Goal: Task Accomplishment & Management: Contribute content

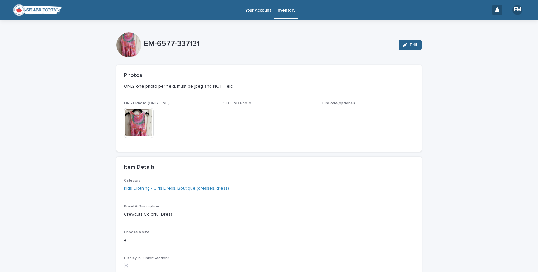
click at [283, 9] on p "Inventory" at bounding box center [286, 6] width 19 height 13
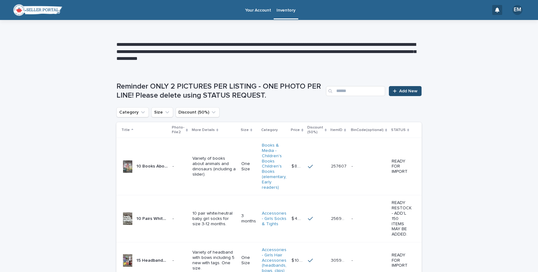
click at [401, 90] on span "Add New" at bounding box center [408, 91] width 18 height 4
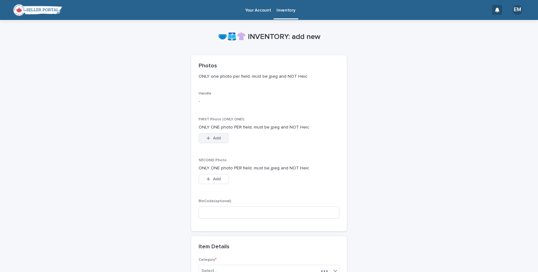
click at [213, 136] on span "Add" at bounding box center [217, 138] width 8 height 4
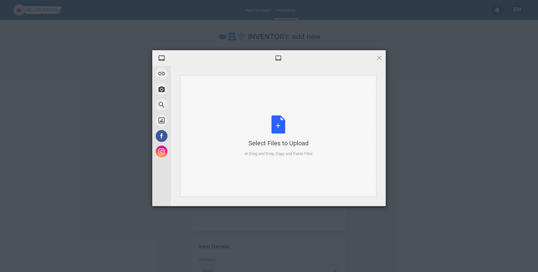
click at [282, 122] on div "Select Files to Upload or Drag and Drop, Copy and Paste Files" at bounding box center [279, 135] width 68 height 41
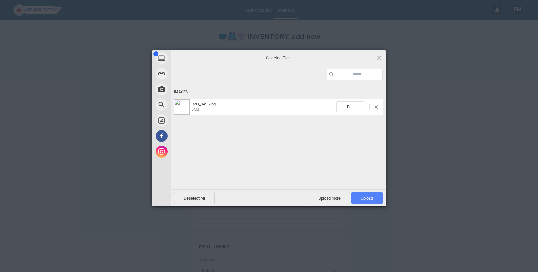
click at [371, 197] on span "Upload 1" at bounding box center [367, 198] width 12 height 5
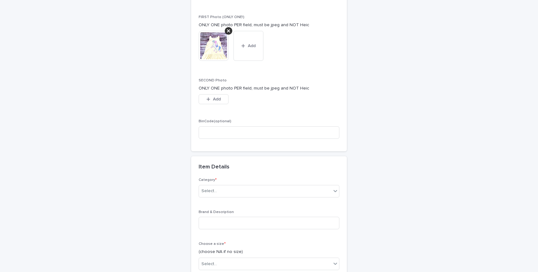
scroll to position [116, 0]
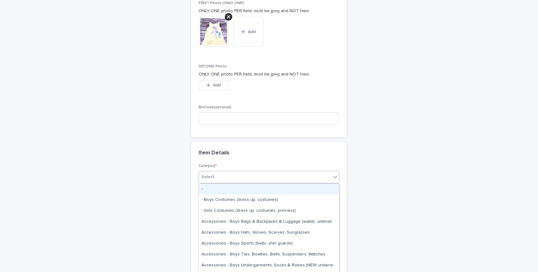
click at [273, 178] on div "Select..." at bounding box center [265, 177] width 132 height 10
type input "*****"
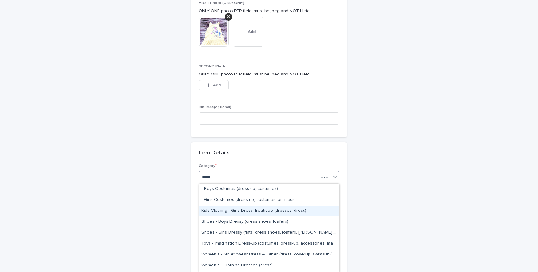
click at [268, 213] on div "Kids Clothing - Girls Dress, Boutique (dresses, dress)" at bounding box center [269, 210] width 140 height 11
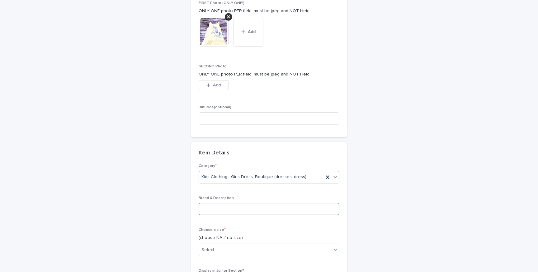
click at [268, 213] on input at bounding box center [269, 208] width 141 height 12
click at [216, 211] on input "**********" at bounding box center [269, 208] width 141 height 12
click at [216, 208] on input "**********" at bounding box center [269, 208] width 141 height 12
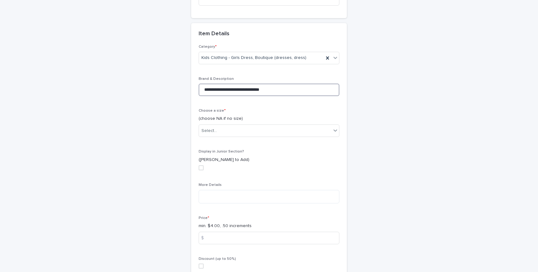
scroll to position [234, 0]
type input "**********"
click at [227, 131] on div "Select..." at bounding box center [265, 132] width 132 height 10
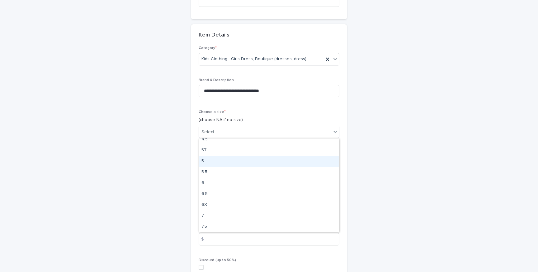
scroll to position [220, 0]
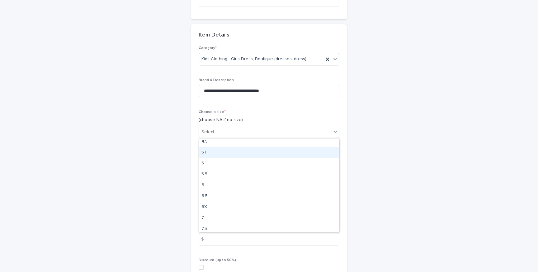
click at [224, 155] on div "5T" at bounding box center [269, 152] width 140 height 11
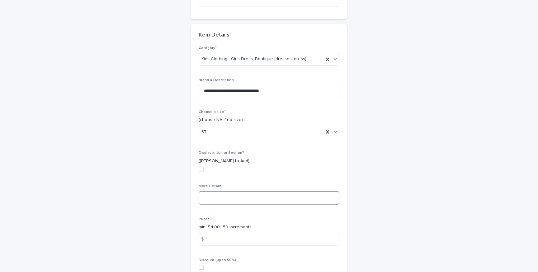
click at [228, 196] on textarea at bounding box center [269, 197] width 141 height 13
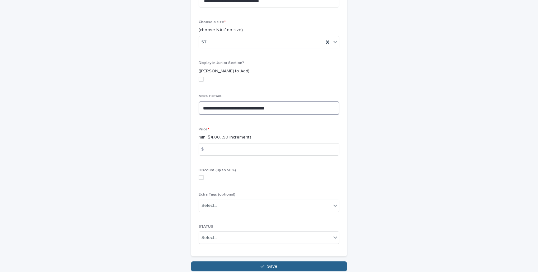
scroll to position [325, 0]
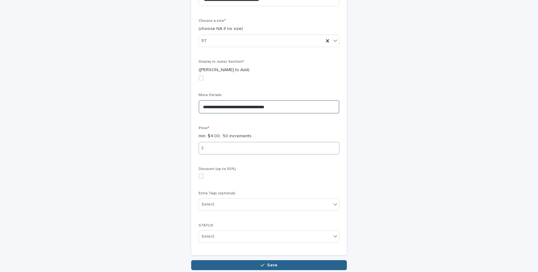
type textarea "**********"
click at [241, 151] on input at bounding box center [269, 148] width 141 height 12
click at [201, 178] on span at bounding box center [201, 176] width 5 height 5
type input "*"
click at [221, 235] on div "Select..." at bounding box center [265, 236] width 132 height 10
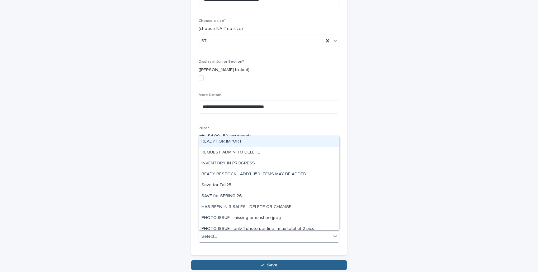
click at [226, 142] on div "READY FOR IMPORT" at bounding box center [269, 141] width 140 height 11
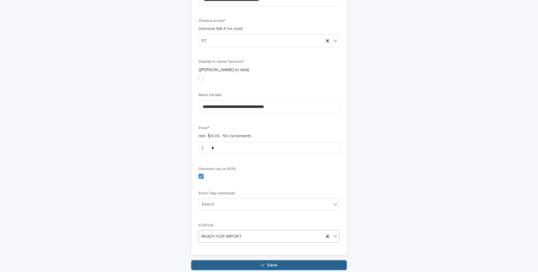
click at [225, 236] on span "READY FOR IMPORT" at bounding box center [222, 236] width 40 height 7
click at [246, 264] on button "Save" at bounding box center [269, 265] width 156 height 10
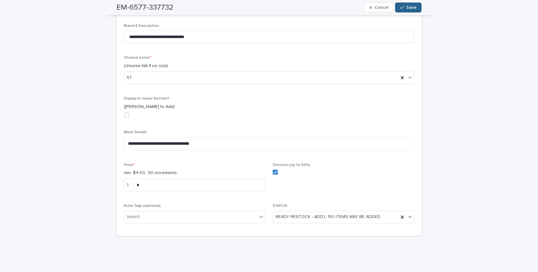
scroll to position [205, 0]
click at [410, 10] on button "Save" at bounding box center [408, 7] width 26 height 10
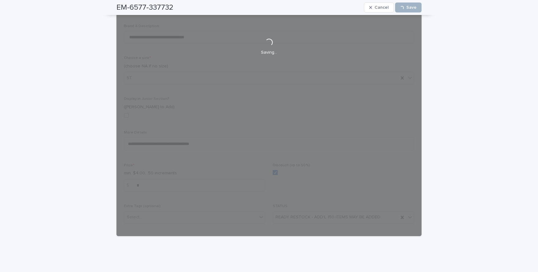
scroll to position [122, 0]
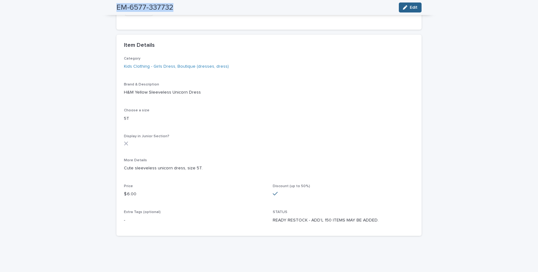
drag, startPoint x: 118, startPoint y: 6, endPoint x: 195, endPoint y: 12, distance: 77.2
click at [195, 12] on div "EM-6577-337732 Edit" at bounding box center [269, 7] width 305 height 15
copy h2 "EM-6577-337732"
drag, startPoint x: 122, startPoint y: 64, endPoint x: 259, endPoint y: 64, distance: 136.5
click at [259, 64] on div "Category Kids Clothing - Girls Dress, Boutique (dresses, dress) Brand & Descrip…" at bounding box center [269, 145] width 305 height 179
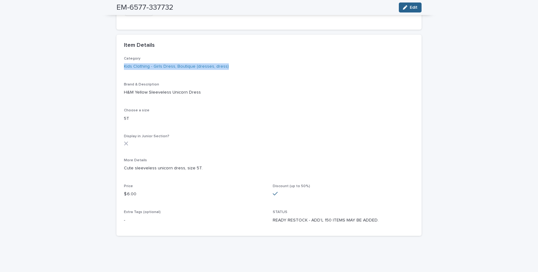
copy link "Kids Clothing - Girls Dress, Boutique (dresses, dress)"
drag, startPoint x: 124, startPoint y: 92, endPoint x: 251, endPoint y: 92, distance: 127.1
click at [251, 92] on div "Category Kids Clothing - Girls Dress, Boutique (dresses, dress) Brand & Descrip…" at bounding box center [269, 145] width 305 height 179
copy p "H&M Yellow Sleeveless Unicorn Dress"
drag, startPoint x: 123, startPoint y: 167, endPoint x: 221, endPoint y: 169, distance: 97.8
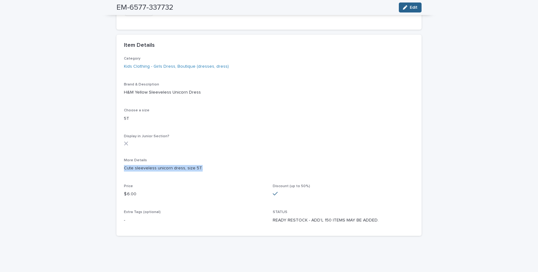
click at [221, 169] on div "Category Kids Clothing - Girls Dress, Boutique (dresses, dress) Brand & Descrip…" at bounding box center [269, 145] width 305 height 179
copy p "Cute sleeveless unicorn dress, size 5T."
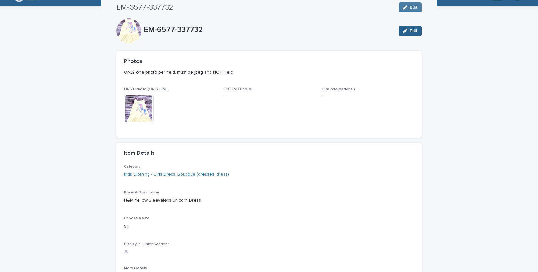
scroll to position [0, 0]
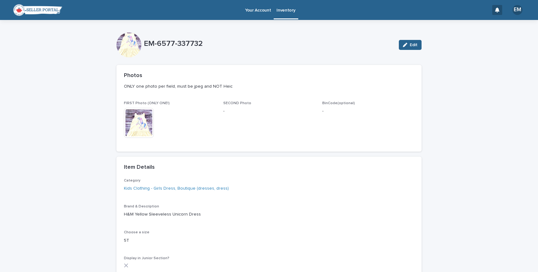
click at [280, 12] on p "Inventory" at bounding box center [286, 6] width 19 height 13
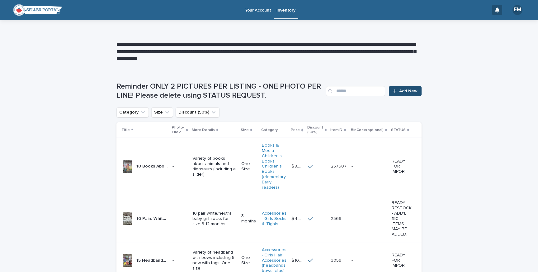
click at [404, 90] on span "Add New" at bounding box center [408, 91] width 18 height 4
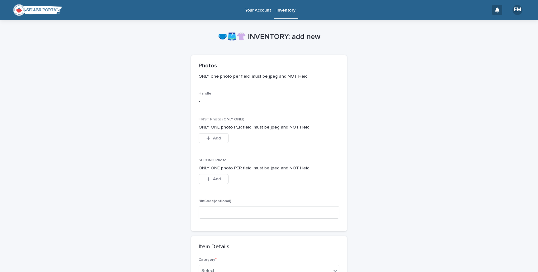
click at [217, 133] on div "FIRST Photo (ONLY ONE!) ONLY ONE photo PER field, must be jpeg and NOT Heic Thi…" at bounding box center [269, 133] width 141 height 33
click at [214, 141] on button "Add" at bounding box center [214, 138] width 30 height 10
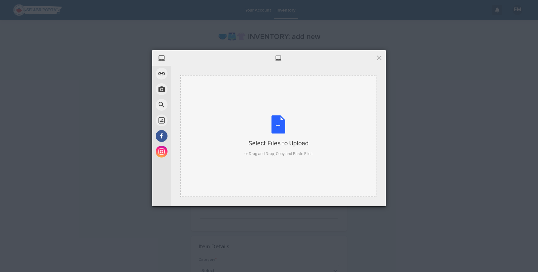
click at [216, 141] on div "Select Files to Upload or Drag and Drop, Copy and Paste Files" at bounding box center [278, 135] width 196 height 121
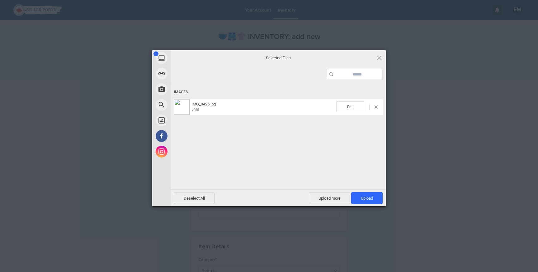
click at [387, 194] on div "1 My Device Link (URL) Take Photo Web Search Unsplash Facebook Instagram Select…" at bounding box center [269, 136] width 538 height 272
click at [378, 194] on span "Upload 1" at bounding box center [366, 198] width 31 height 12
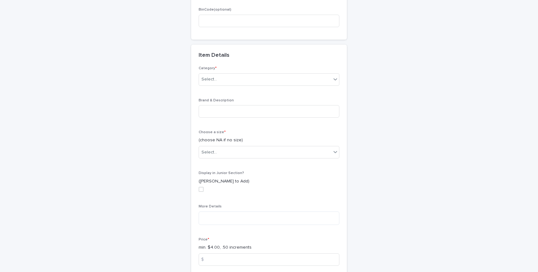
scroll to position [220, 0]
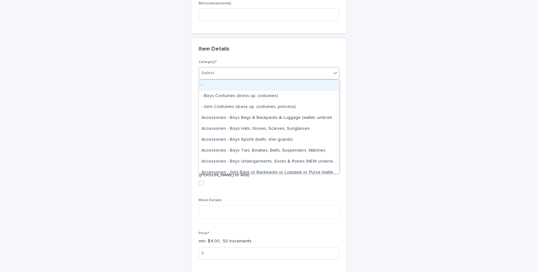
click at [279, 76] on div "Select..." at bounding box center [265, 73] width 132 height 10
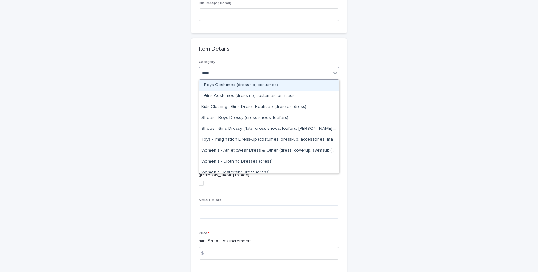
type input "*****"
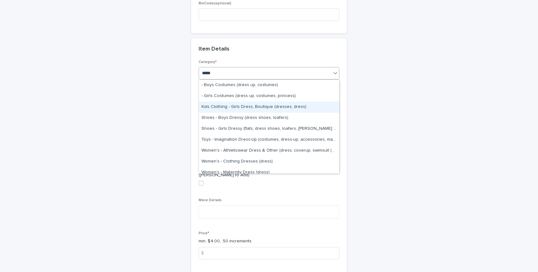
click at [274, 104] on div "Kids Clothing - Girls Dress, Boutique (dresses, dress)" at bounding box center [269, 107] width 140 height 11
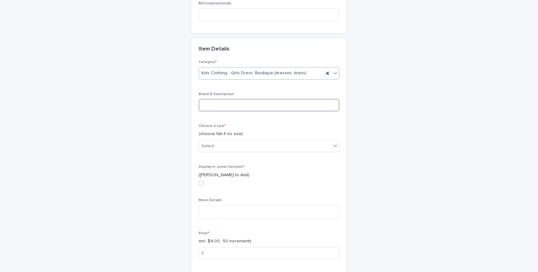
click at [272, 105] on input at bounding box center [269, 105] width 141 height 12
type input "**********"
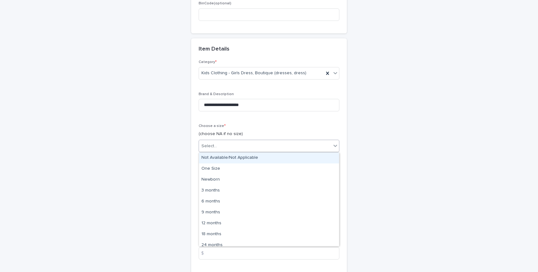
click at [256, 146] on div "Select..." at bounding box center [265, 146] width 132 height 10
type input "*"
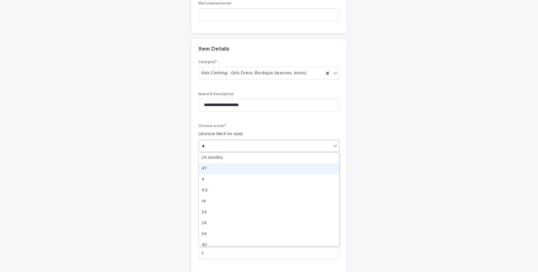
click at [236, 171] on div "4T" at bounding box center [269, 168] width 140 height 11
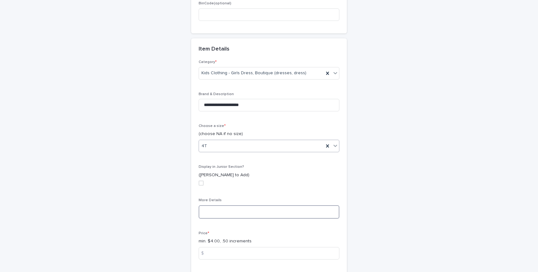
click at [233, 216] on textarea at bounding box center [269, 211] width 141 height 13
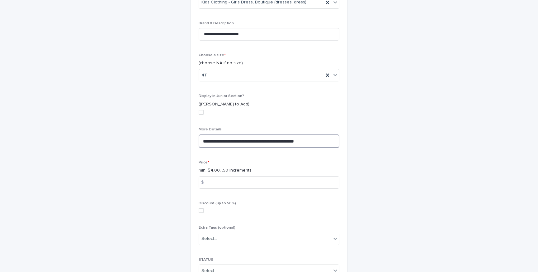
scroll to position [294, 0]
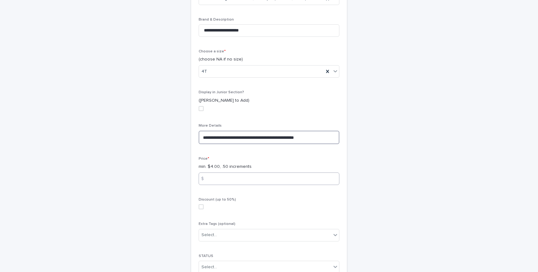
type textarea "**********"
click at [215, 180] on input at bounding box center [269, 178] width 141 height 12
click at [200, 207] on span at bounding box center [201, 206] width 5 height 5
type input "**"
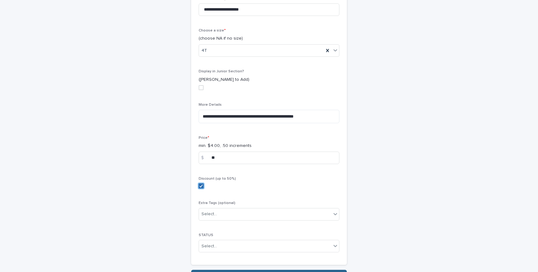
scroll to position [354, 0]
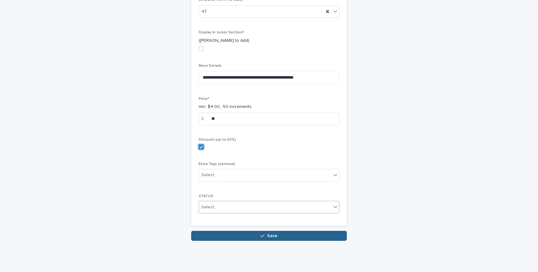
click at [202, 206] on div "Select..." at bounding box center [210, 207] width 16 height 7
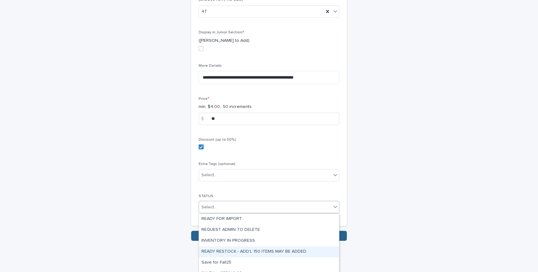
click at [216, 249] on div "READY RESTOCK - ADD'L 150 ITEMS MAY BE ADDED." at bounding box center [269, 251] width 140 height 11
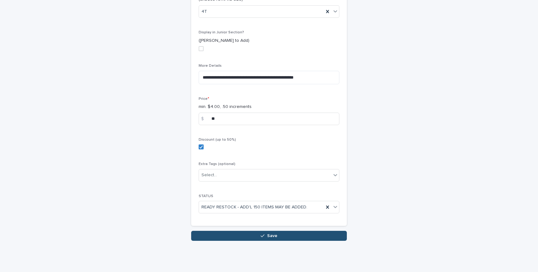
click at [224, 236] on button "Save" at bounding box center [269, 236] width 156 height 10
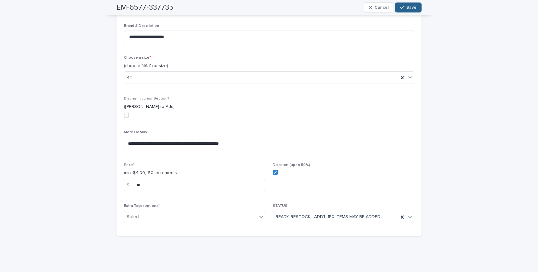
scroll to position [205, 0]
click at [411, 12] on button "Save" at bounding box center [408, 7] width 26 height 10
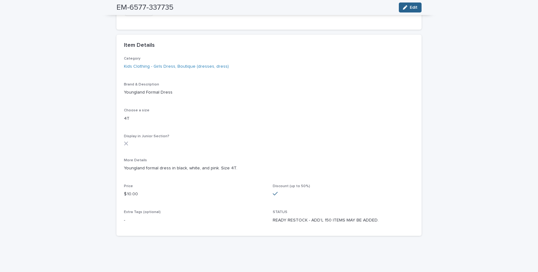
scroll to position [122, 0]
drag, startPoint x: 118, startPoint y: 10, endPoint x: 192, endPoint y: 10, distance: 74.1
click at [192, 10] on div "EM-6577-337735 Edit" at bounding box center [269, 7] width 305 height 15
copy h2 "EM-6577-337735"
drag, startPoint x: 125, startPoint y: 92, endPoint x: 205, endPoint y: 92, distance: 80.4
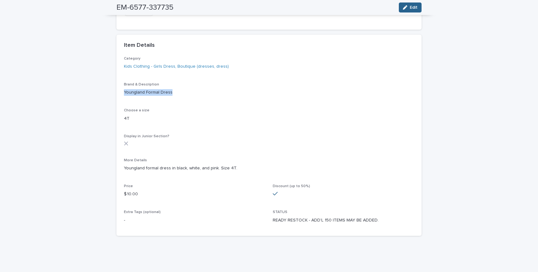
click at [205, 92] on p "Youngland Formal Dress" at bounding box center [269, 92] width 290 height 7
copy p "Youngland Formal Dress"
drag, startPoint x: 124, startPoint y: 169, endPoint x: 241, endPoint y: 168, distance: 116.8
click at [241, 168] on div "Category Kids Clothing - Girls Dress, Boutique (dresses, dress) Brand & Descrip…" at bounding box center [269, 145] width 305 height 179
copy p "Youngland formal dress in black, white, and pink. Size 4T."
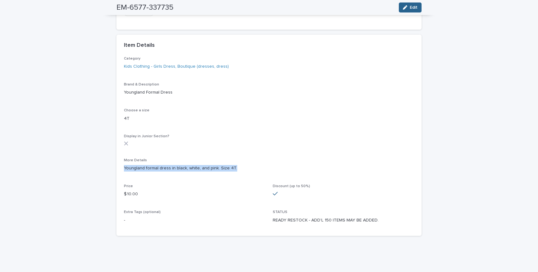
scroll to position [0, 0]
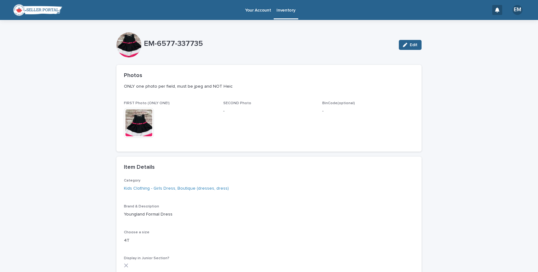
click at [285, 11] on p "Inventory" at bounding box center [286, 6] width 19 height 13
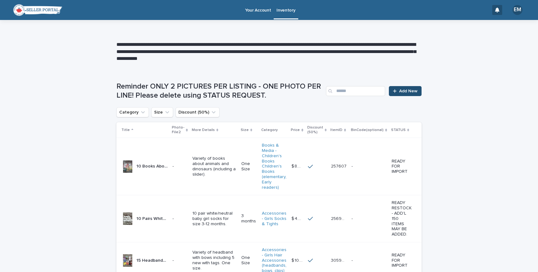
click at [407, 93] on span "Add New" at bounding box center [408, 91] width 18 height 4
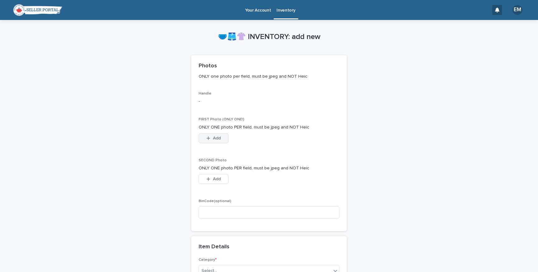
click at [211, 139] on div "button" at bounding box center [210, 138] width 6 height 4
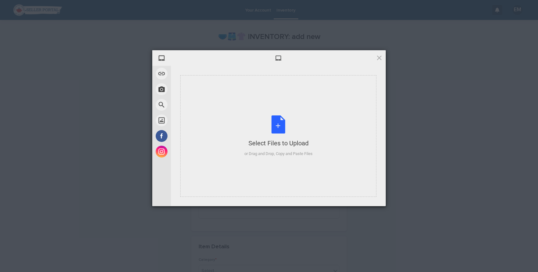
click at [211, 139] on div "Select Files to Upload or Drag and Drop, Copy and Paste Files" at bounding box center [278, 135] width 196 height 121
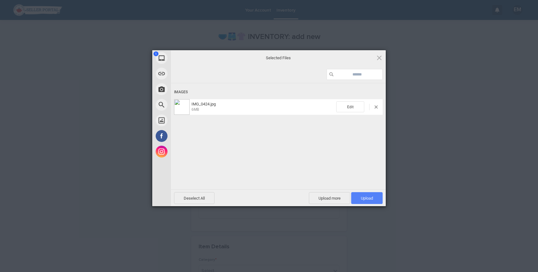
click at [373, 199] on span "Upload 1" at bounding box center [367, 198] width 12 height 5
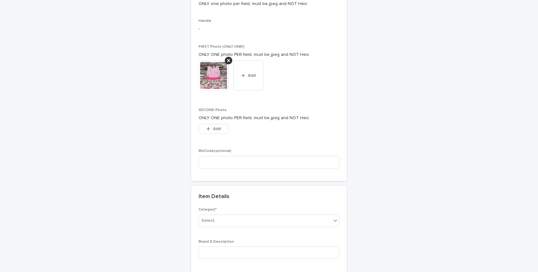
scroll to position [77, 0]
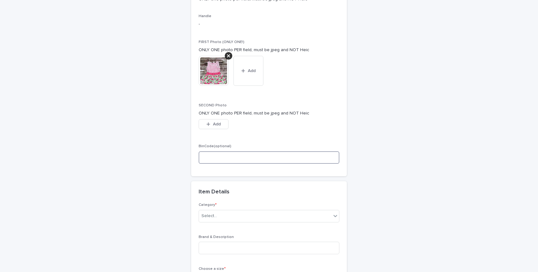
click at [278, 155] on input at bounding box center [269, 157] width 141 height 12
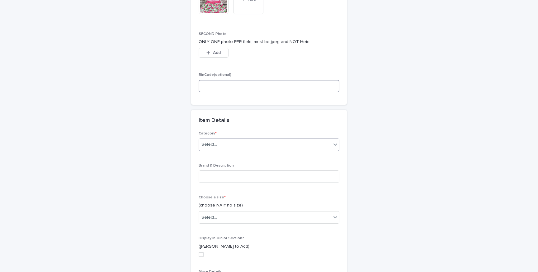
scroll to position [149, 0]
click at [276, 142] on div "Select..." at bounding box center [265, 144] width 132 height 10
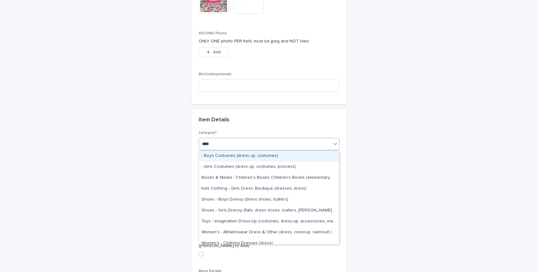
type input "*****"
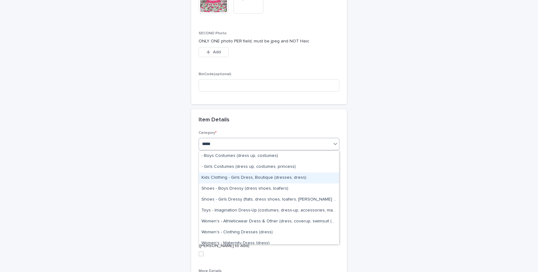
click at [273, 177] on div "Kids Clothing - Girls Dress, Boutique (dresses, dress)" at bounding box center [269, 177] width 140 height 11
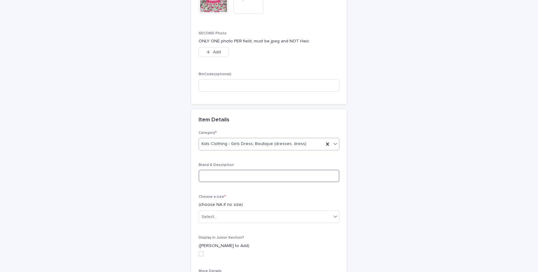
click at [273, 177] on input at bounding box center [269, 175] width 141 height 12
type input "**********"
type input "*"
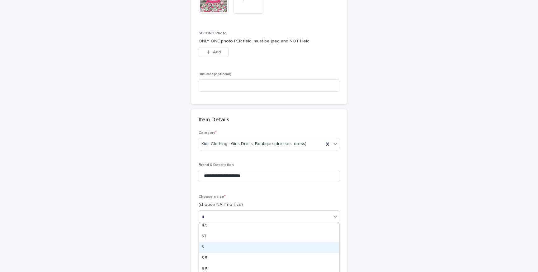
click at [260, 243] on div "5" at bounding box center [269, 247] width 140 height 11
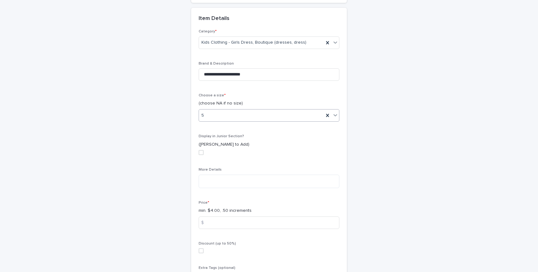
scroll to position [268, 0]
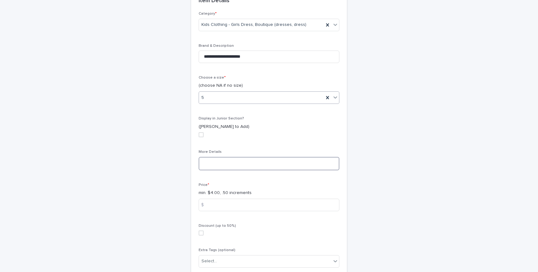
click at [252, 165] on textarea at bounding box center [269, 163] width 141 height 13
type textarea "**********"
click at [264, 209] on input at bounding box center [269, 204] width 141 height 12
type input "*"
click at [202, 230] on div "Discount (up to 50%)" at bounding box center [269, 231] width 141 height 17
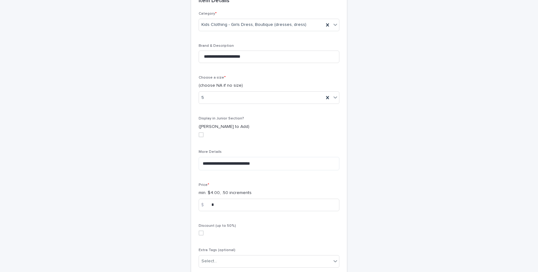
click at [202, 234] on span at bounding box center [201, 232] width 5 height 5
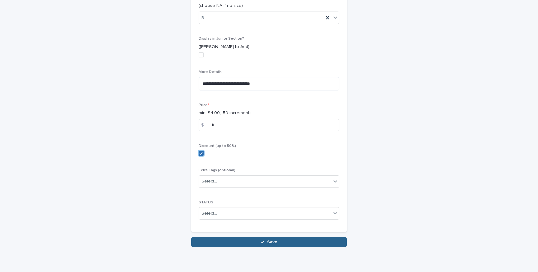
scroll to position [354, 0]
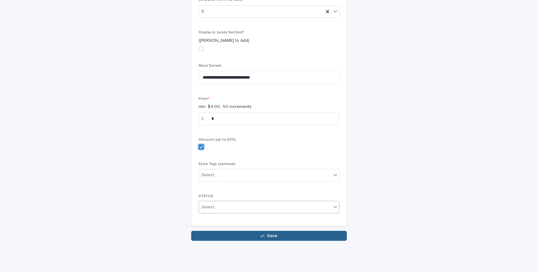
click at [212, 204] on div "Select..." at bounding box center [210, 207] width 16 height 7
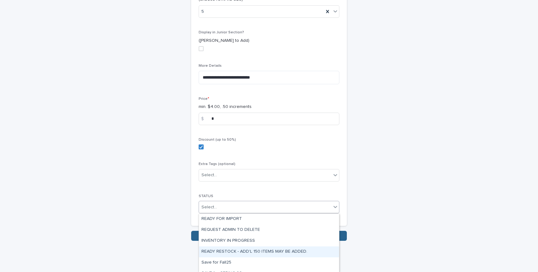
click at [229, 254] on div "READY RESTOCK - ADD'L 150 ITEMS MAY BE ADDED." at bounding box center [269, 251] width 140 height 11
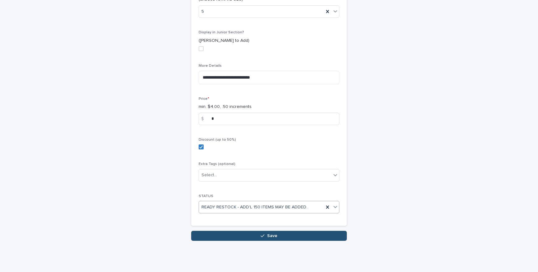
click at [229, 237] on button "Save" at bounding box center [269, 236] width 156 height 10
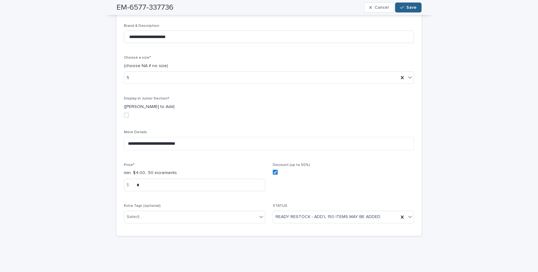
scroll to position [205, 0]
click at [407, 13] on div "EM-6577-337736 Cancel Save" at bounding box center [269, 7] width 305 height 15
click at [407, 7] on span "Save" at bounding box center [412, 7] width 10 height 4
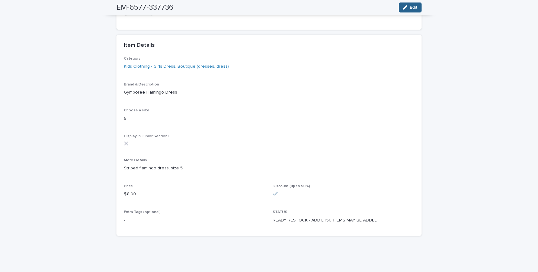
scroll to position [122, 0]
drag, startPoint x: 118, startPoint y: 8, endPoint x: 202, endPoint y: 8, distance: 83.8
click at [202, 8] on div "EM-6577-337736 Edit" at bounding box center [269, 7] width 305 height 15
copy h2 "EM-6577-337736"
drag, startPoint x: 124, startPoint y: 93, endPoint x: 213, endPoint y: 93, distance: 89.1
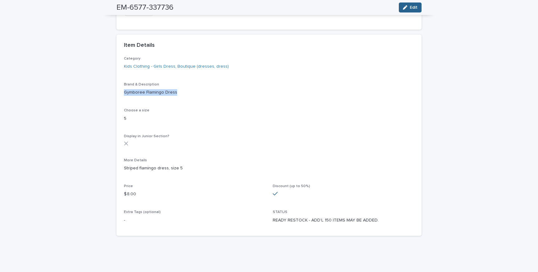
click at [213, 93] on p "Gymboree Flamingo Dress" at bounding box center [269, 92] width 290 height 7
copy p "Gymboree Flamingo Dress"
drag, startPoint x: 123, startPoint y: 167, endPoint x: 207, endPoint y: 167, distance: 84.1
click at [207, 167] on div "Category Kids Clothing - Girls Dress, Boutique (dresses, dress) Brand & Descrip…" at bounding box center [269, 145] width 305 height 179
copy p "Striped flamingo dress, size 5"
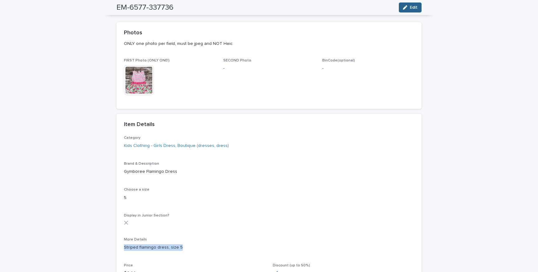
scroll to position [0, 0]
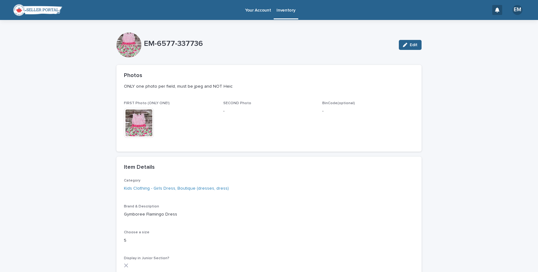
click at [255, 9] on p "Your Account" at bounding box center [258, 6] width 26 height 13
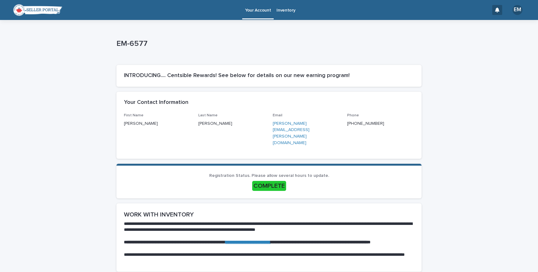
click at [287, 12] on p "Inventory" at bounding box center [286, 6] width 19 height 13
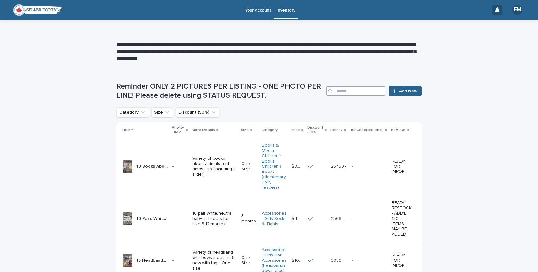
click at [371, 95] on input "Search" at bounding box center [355, 91] width 59 height 10
type input "********"
